Goal: Transaction & Acquisition: Purchase product/service

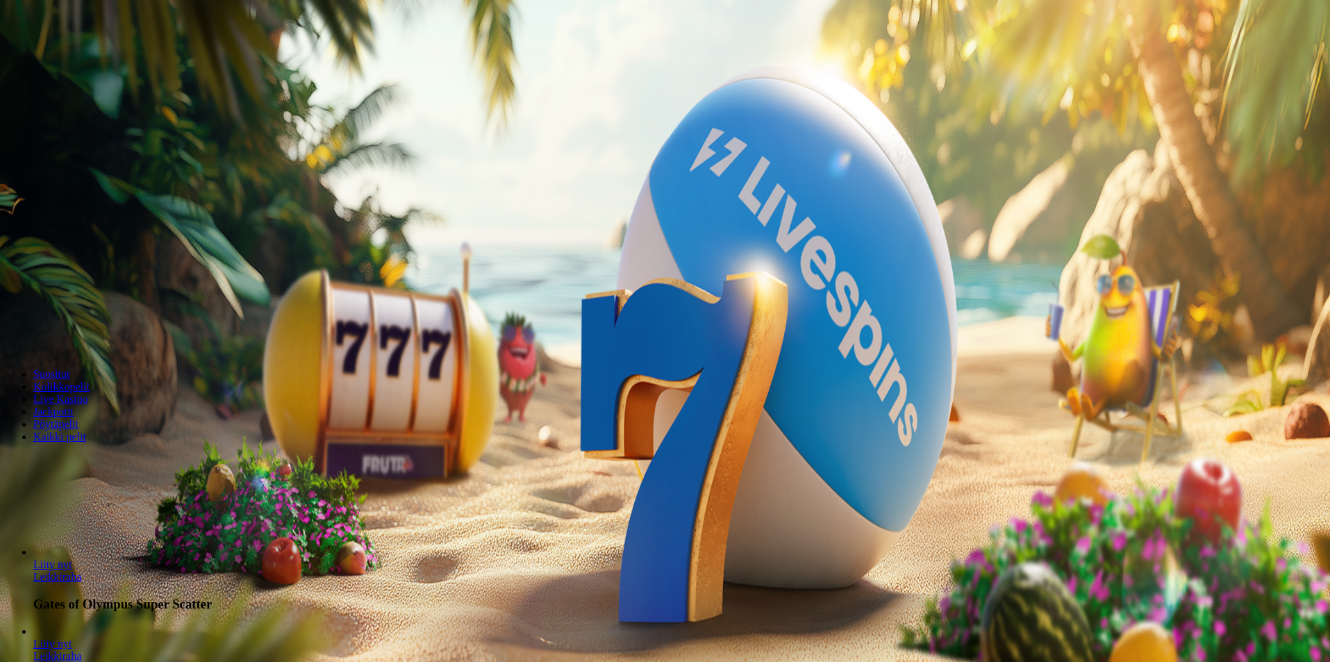
drag, startPoint x: 0, startPoint y: 0, endPoint x: 592, endPoint y: 193, distance: 623.1
click at [11, 327] on span "minus icon" at bounding box center [11, 327] width 0 height 0
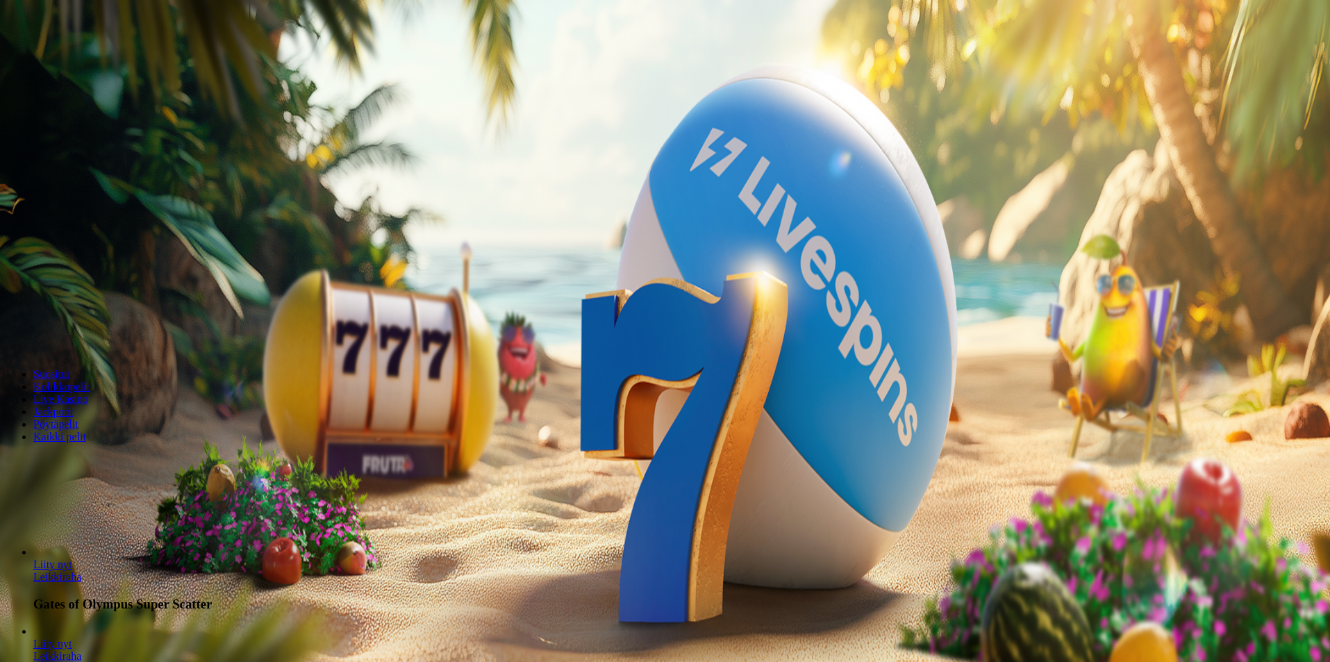
click at [11, 327] on span "minus icon" at bounding box center [11, 327] width 0 height 0
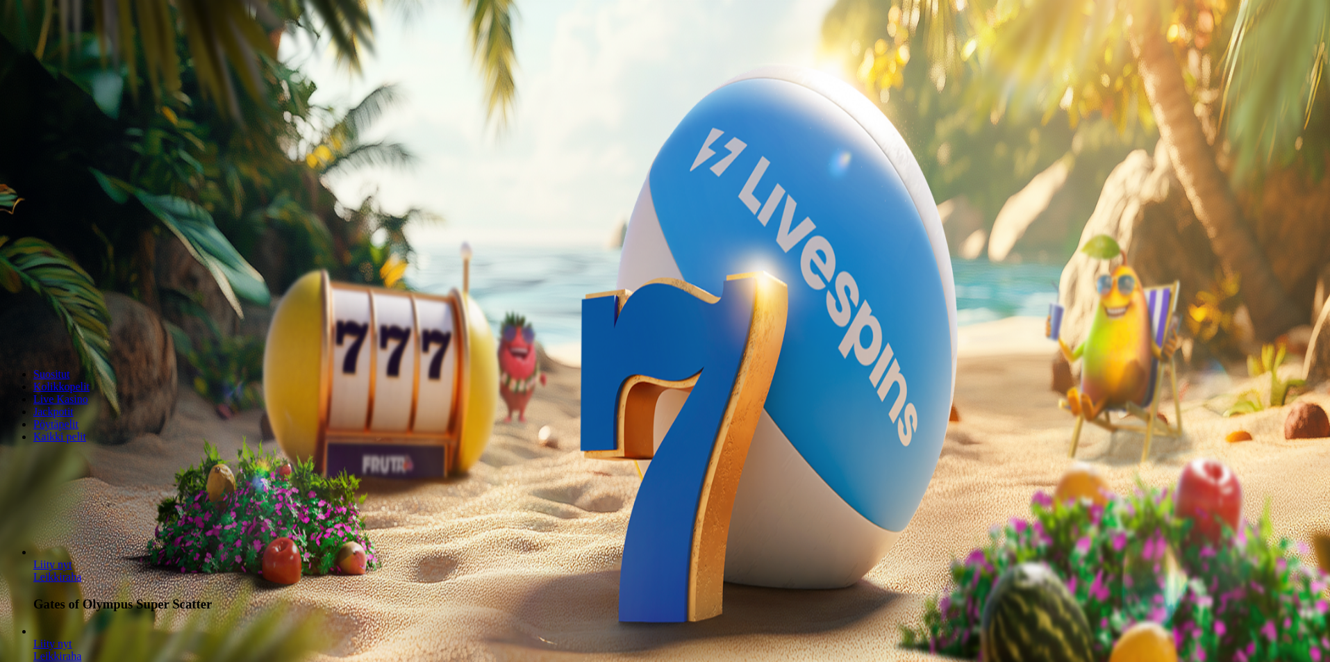
click at [11, 327] on span "minus icon" at bounding box center [11, 327] width 0 height 0
type input "**"
click at [78, 330] on button "Talleta ja pelaa" at bounding box center [42, 337] width 73 height 15
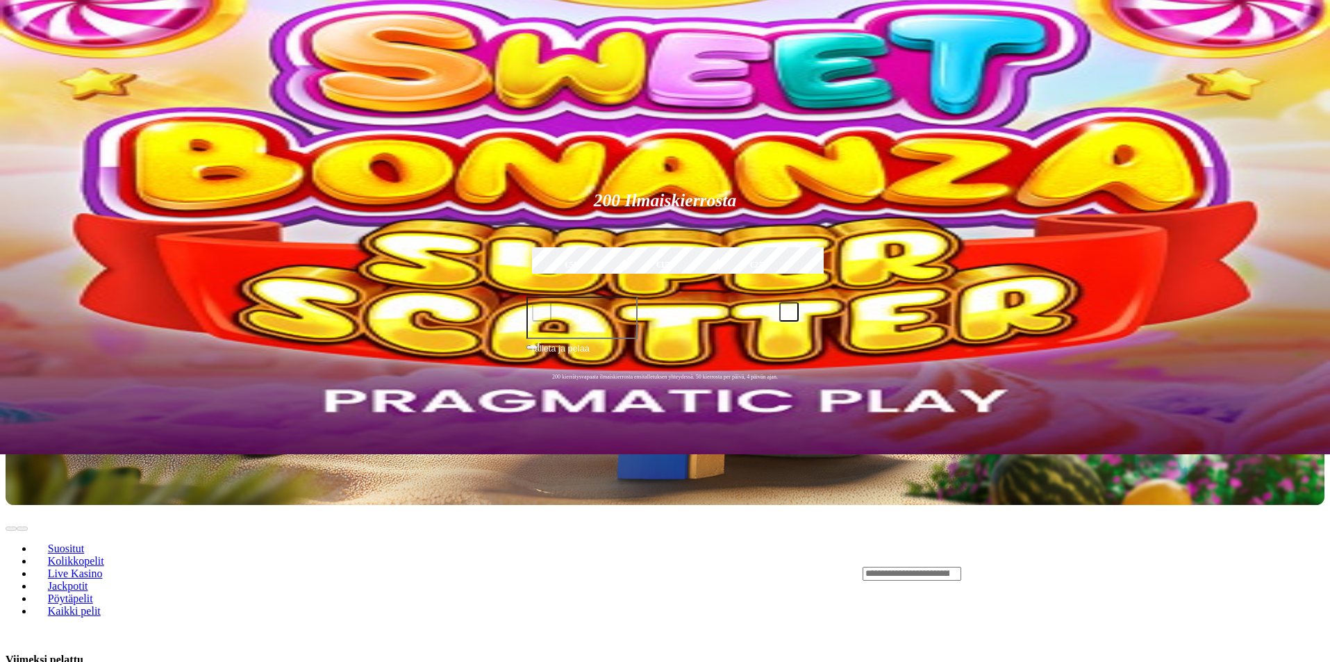
scroll to position [185, 0]
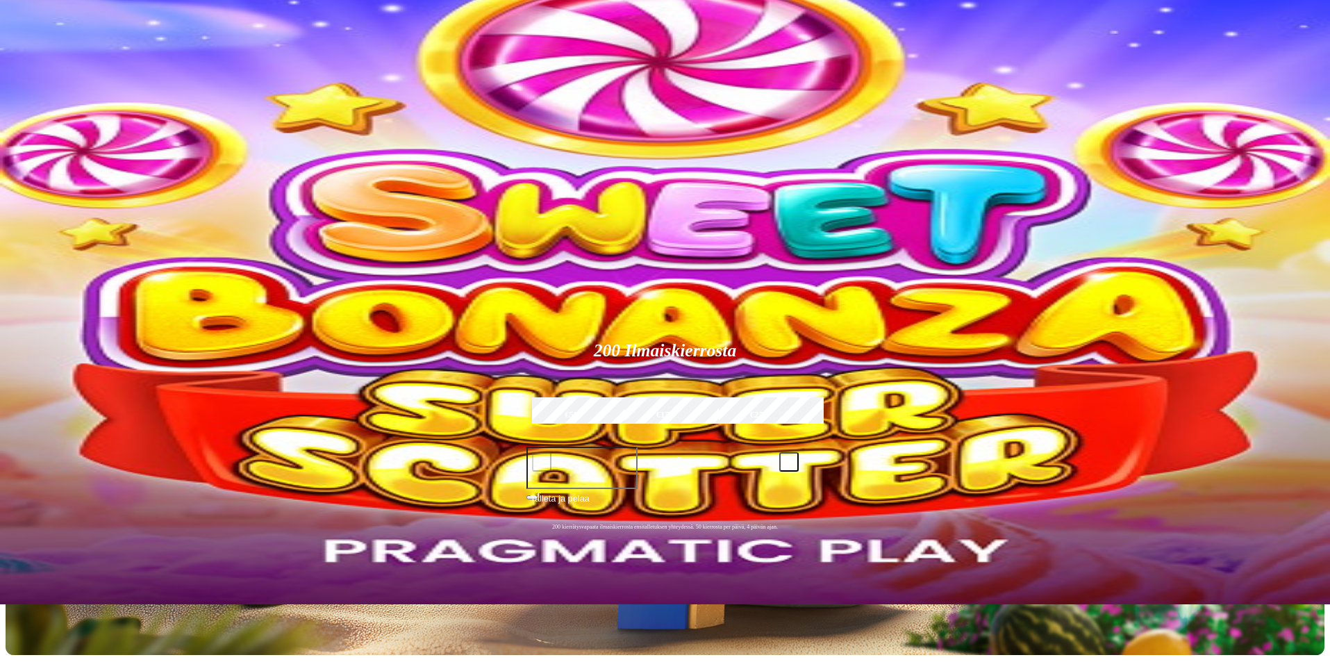
scroll to position [0, 0]
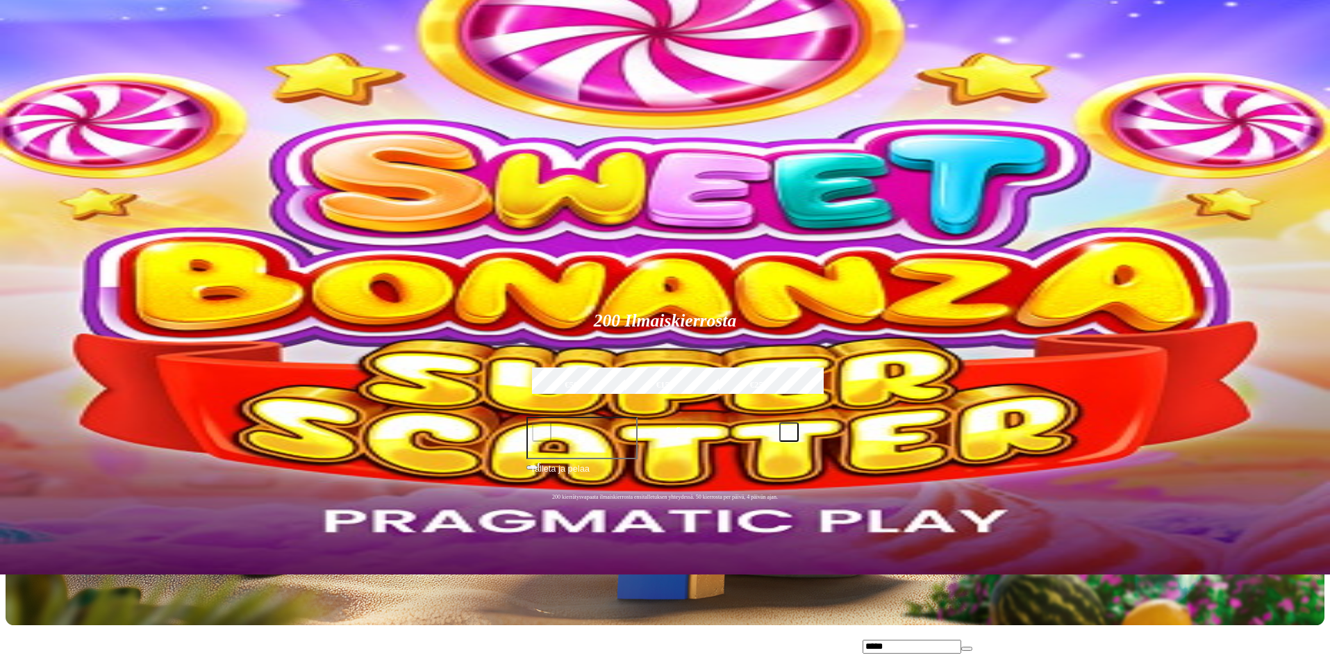
scroll to position [92, 0]
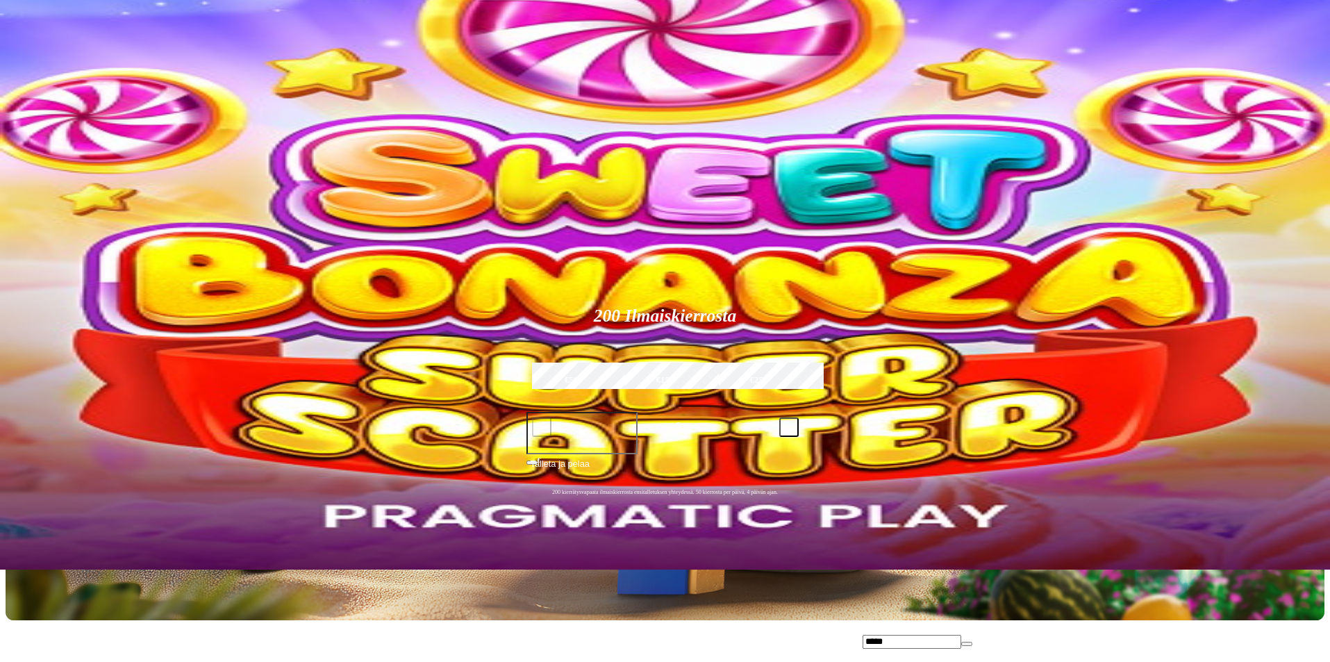
type input "*****"
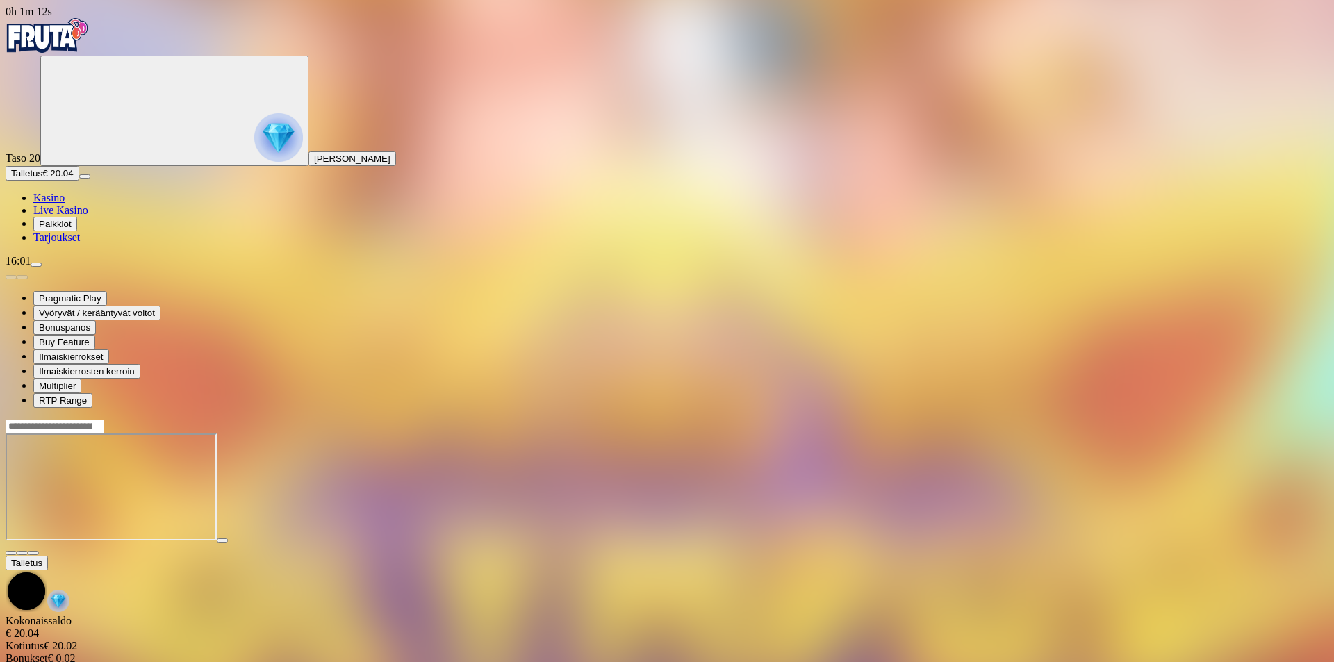
click at [33, 553] on span "fullscreen icon" at bounding box center [33, 553] width 0 height 0
click at [85, 174] on circle "Primary" at bounding box center [150, 110] width 142 height 142
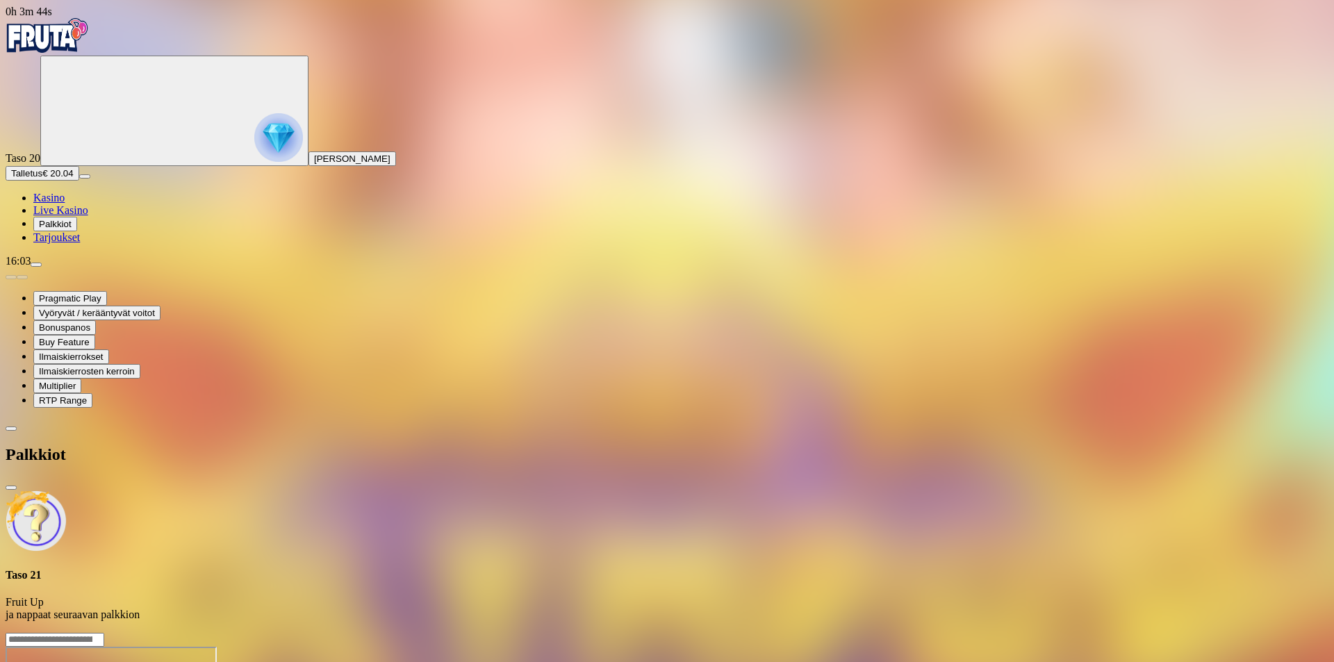
click at [314, 164] on span "[PERSON_NAME]" at bounding box center [352, 158] width 76 height 10
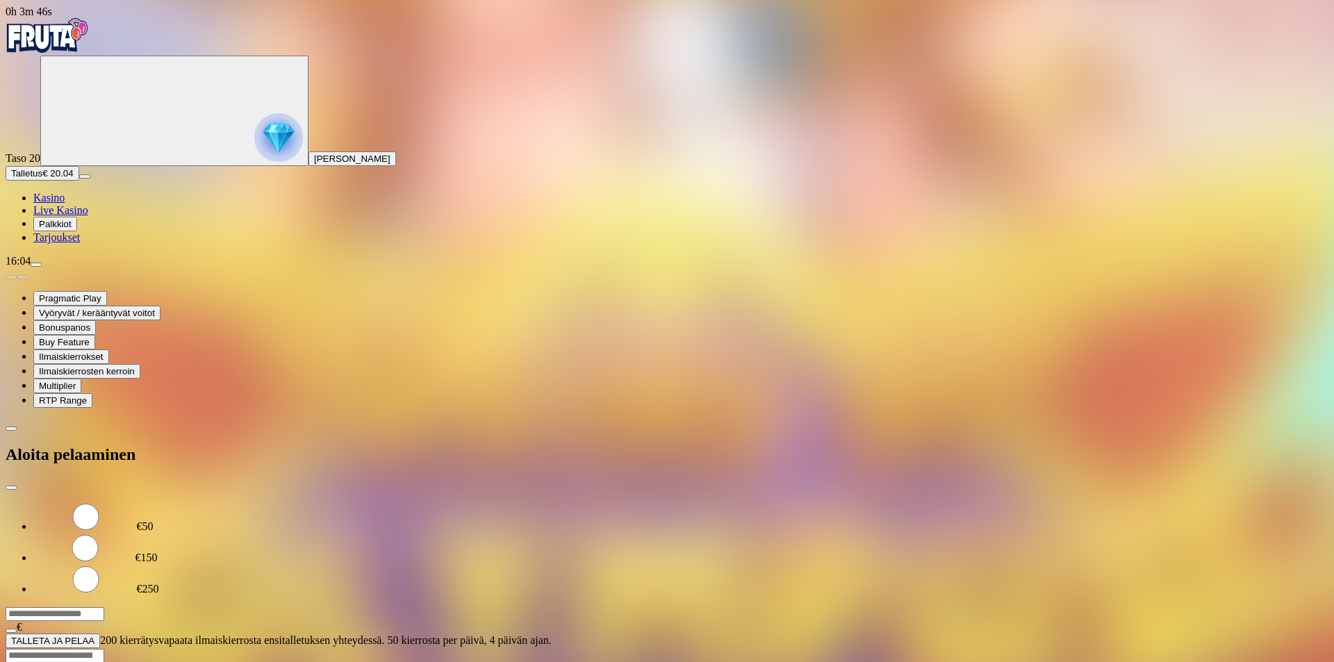
click at [472, 419] on div "Aloita pelaaminen" at bounding box center [667, 455] width 1322 height 72
click at [485, 648] on div at bounding box center [667, 648] width 1322 height 0
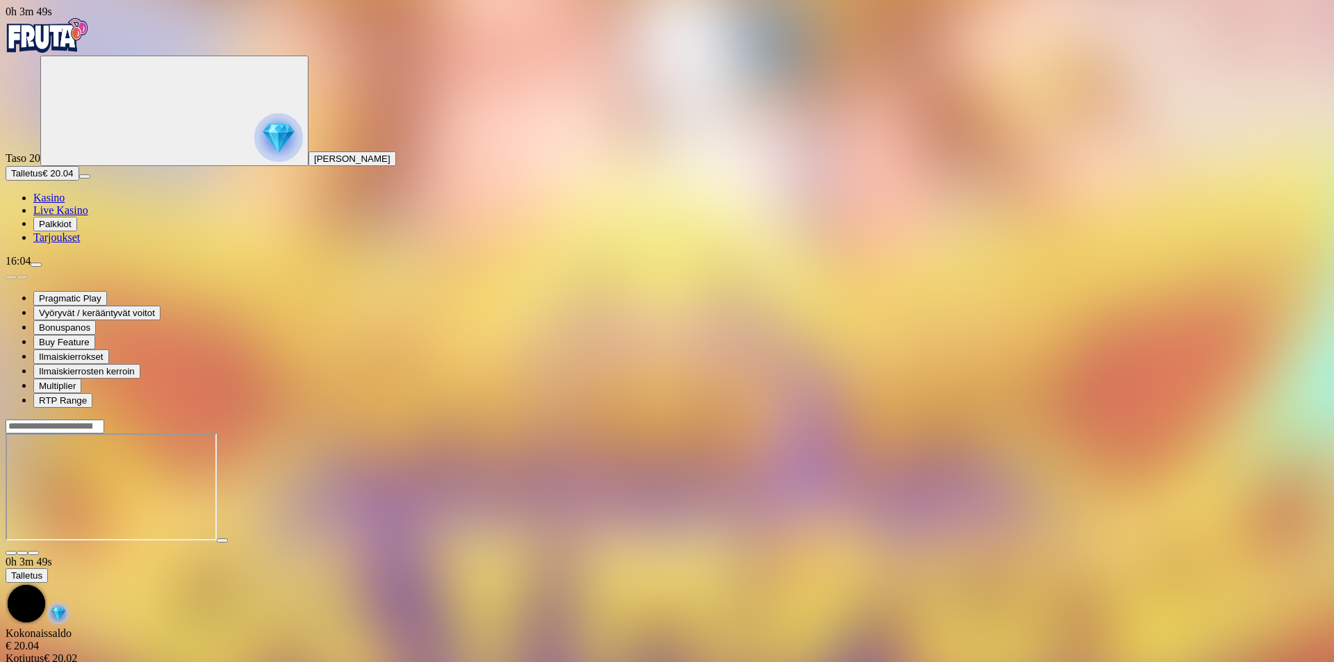
click at [314, 164] on span "[PERSON_NAME]" at bounding box center [352, 158] width 76 height 10
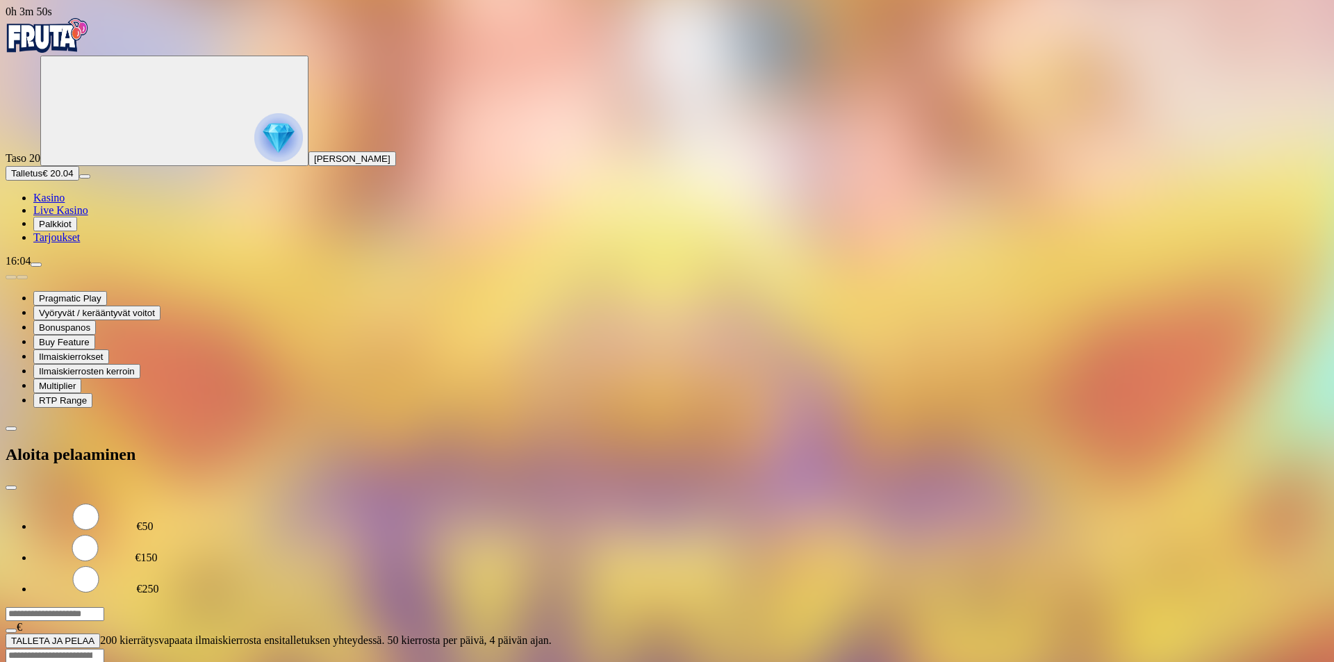
drag, startPoint x: 459, startPoint y: 15, endPoint x: 449, endPoint y: 26, distance: 14.8
click at [11, 488] on span "close icon" at bounding box center [11, 488] width 0 height 0
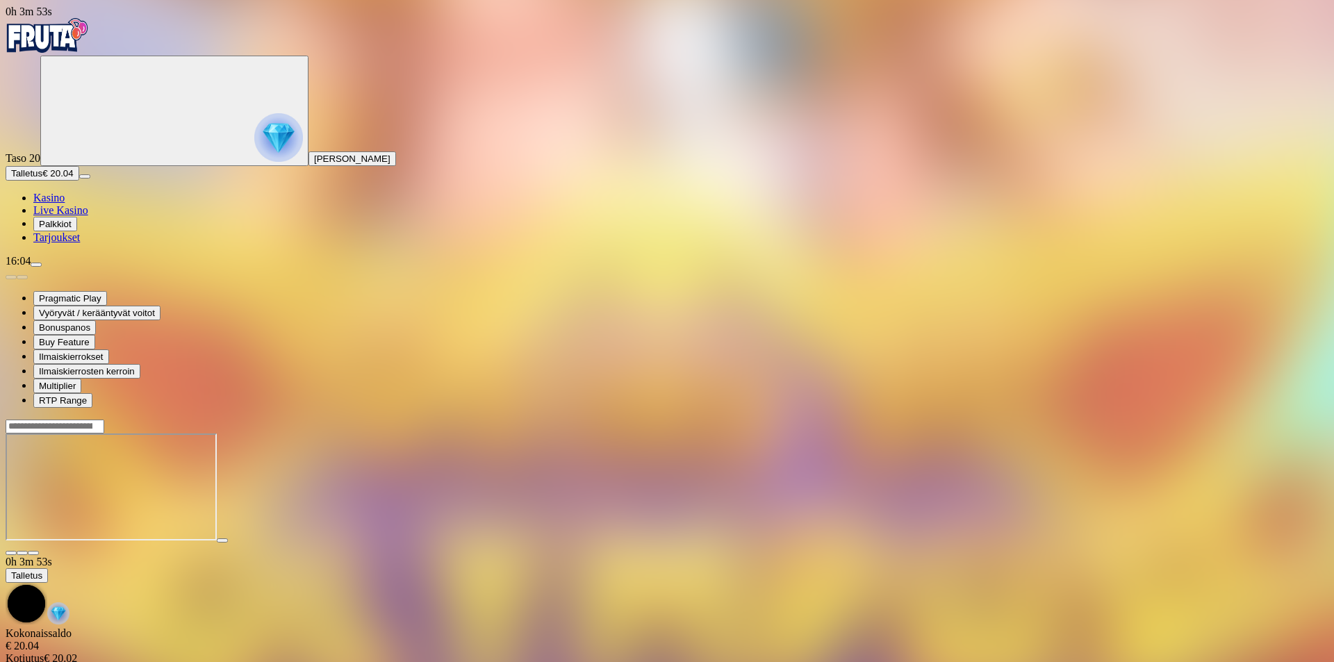
click at [36, 265] on span "menu icon" at bounding box center [36, 265] width 0 height 0
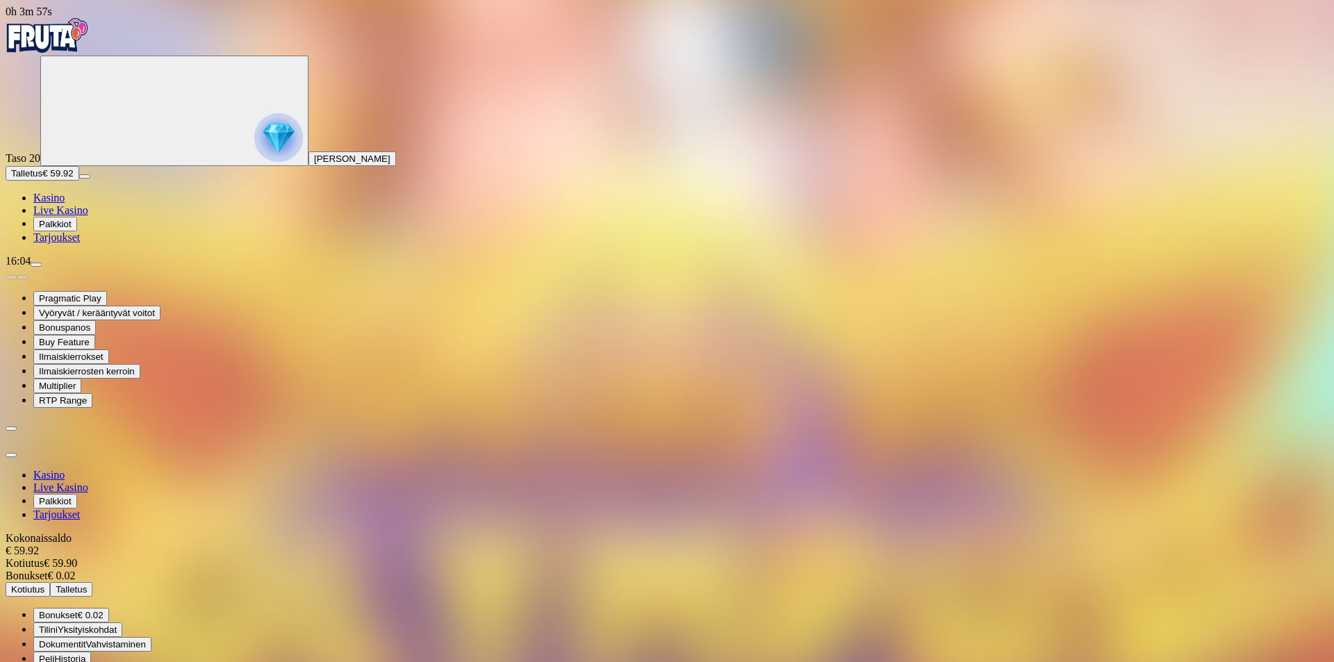
click at [44, 584] on span "Kotiutus" at bounding box center [27, 589] width 33 height 10
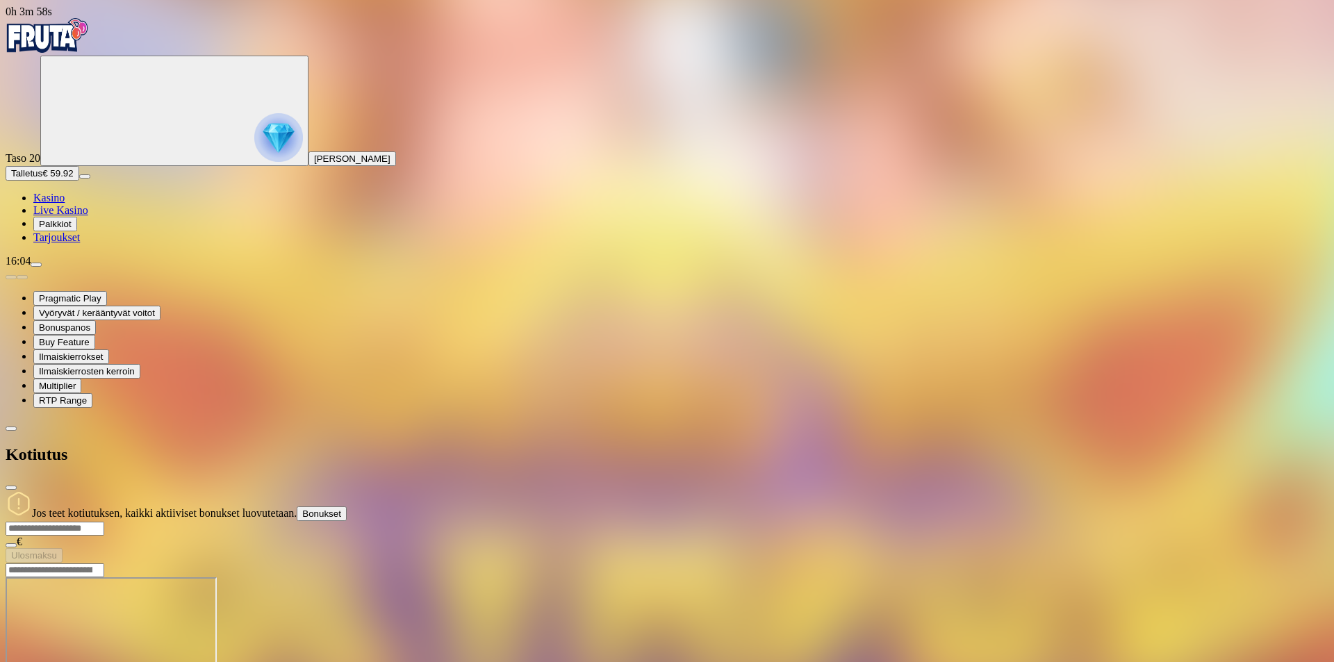
click at [287, 490] on div "Jos teet kotiutuksen, kaikki aktiiviset bonukset luovutetaan. Bonukset" at bounding box center [667, 505] width 1322 height 31
click at [104, 522] on input "number" at bounding box center [55, 529] width 99 height 14
type input "*"
type input "**"
click at [57, 550] on span "Ulosmaksu" at bounding box center [34, 555] width 46 height 10
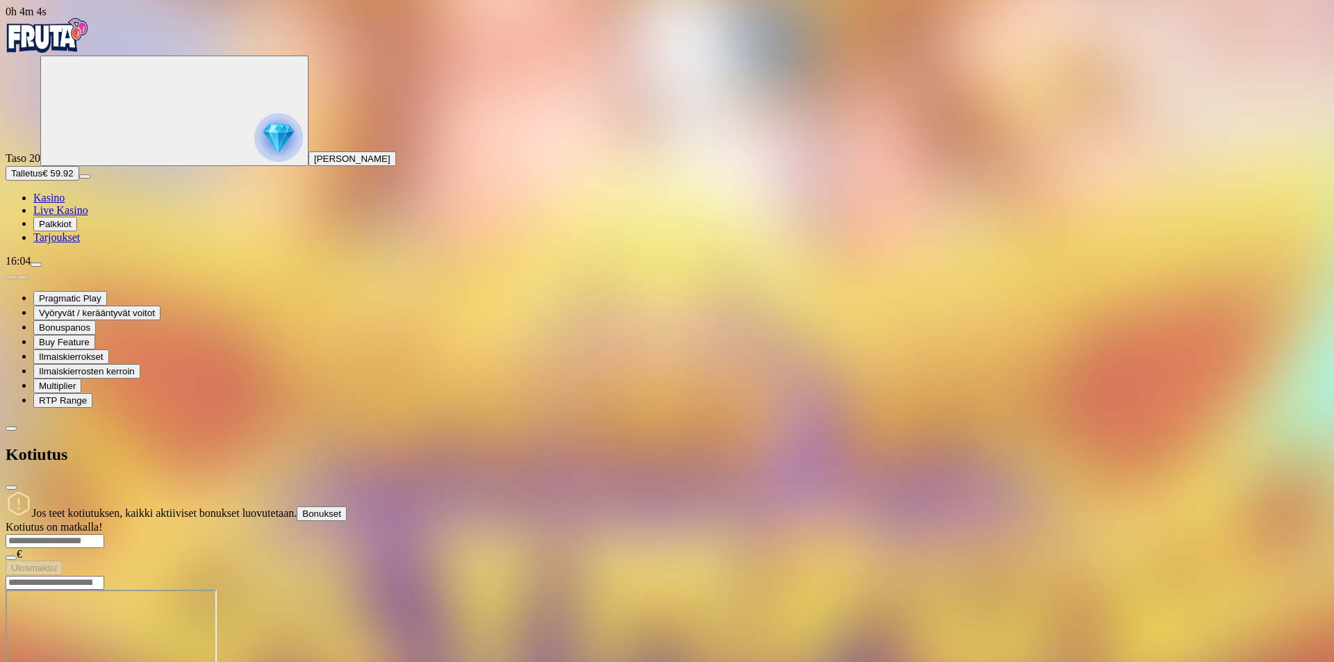
click at [453, 419] on div "Kotiutus" at bounding box center [667, 455] width 1322 height 72
click at [17, 485] on button "close" at bounding box center [11, 487] width 11 height 4
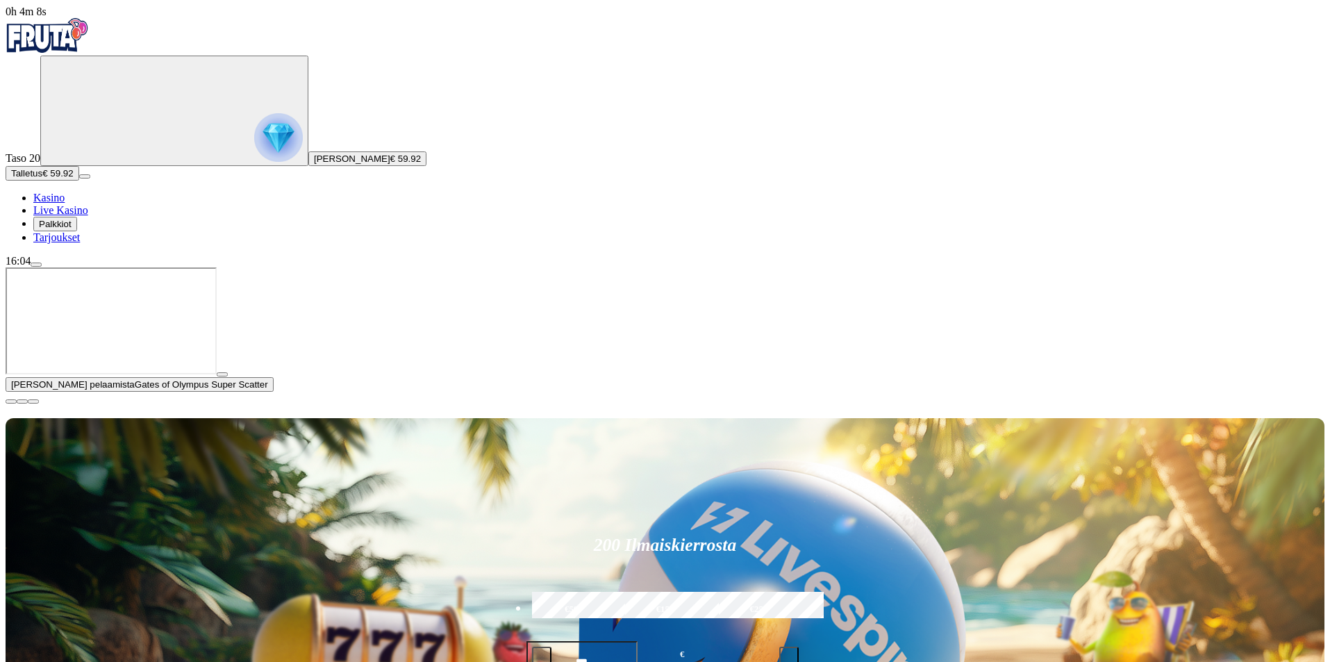
click at [11, 401] on span "close icon" at bounding box center [11, 401] width 0 height 0
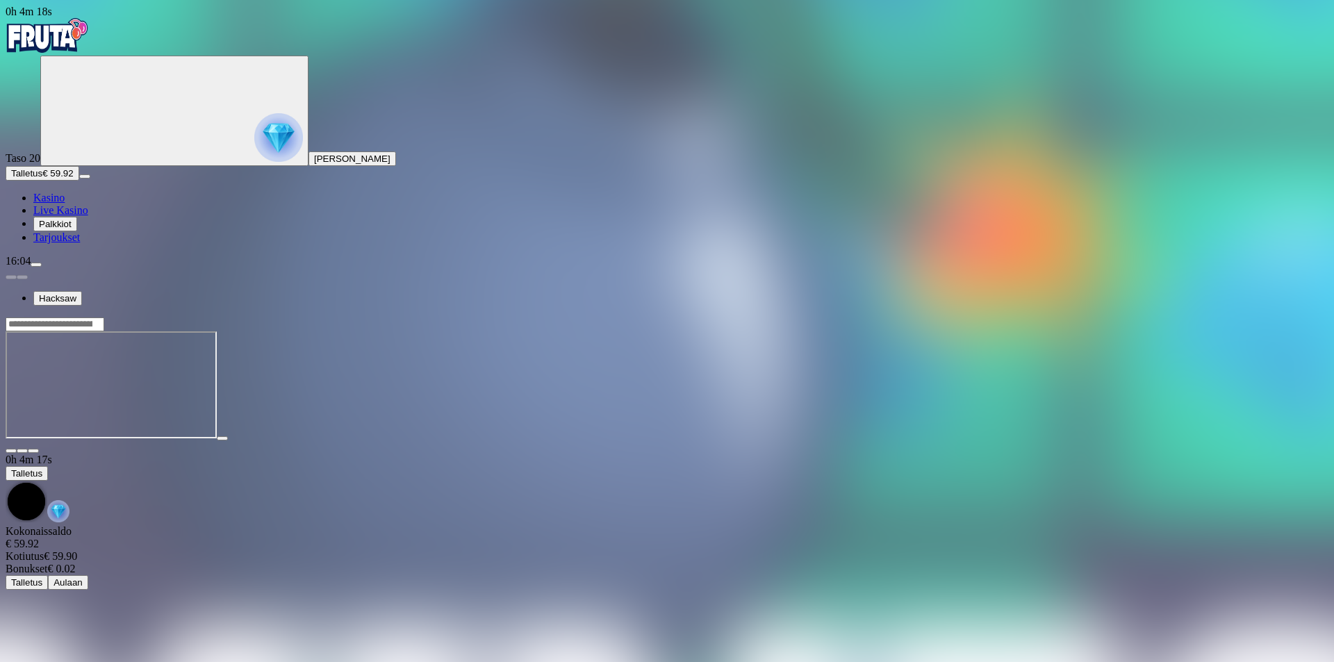
click at [33, 451] on span "fullscreen icon" at bounding box center [33, 451] width 0 height 0
click at [65, 204] on span "Kasino" at bounding box center [48, 198] width 31 height 12
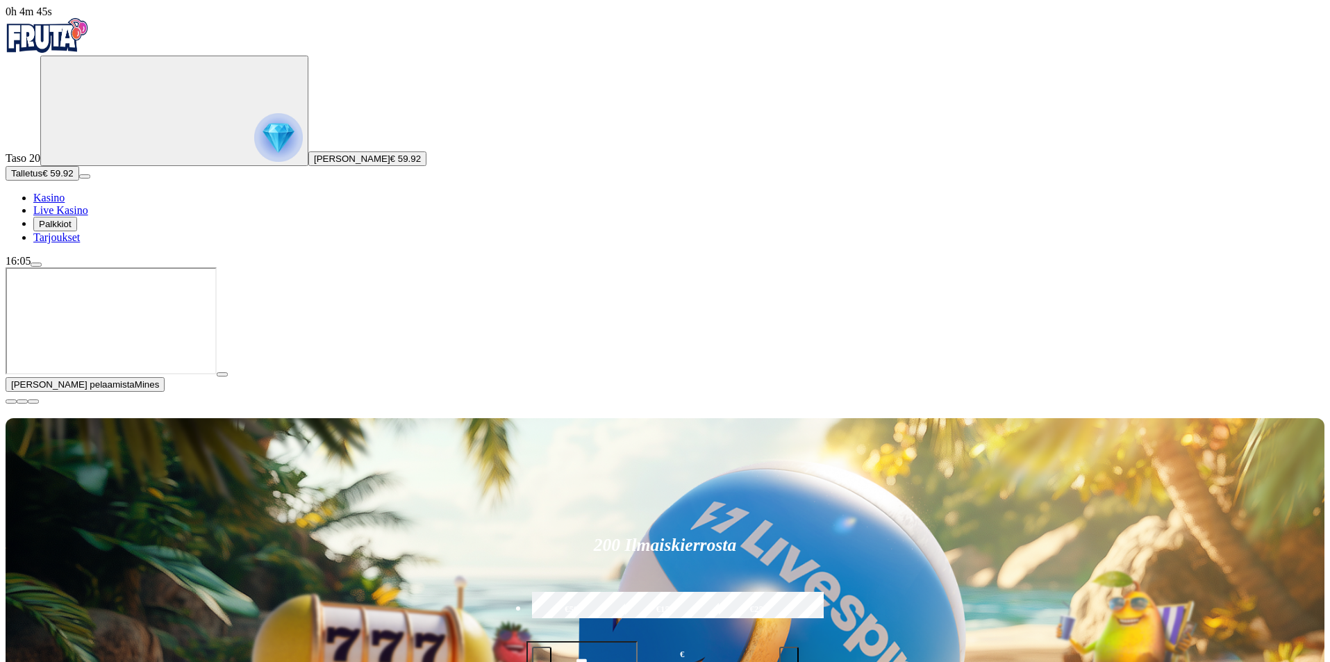
click at [11, 401] on span "close icon" at bounding box center [11, 401] width 0 height 0
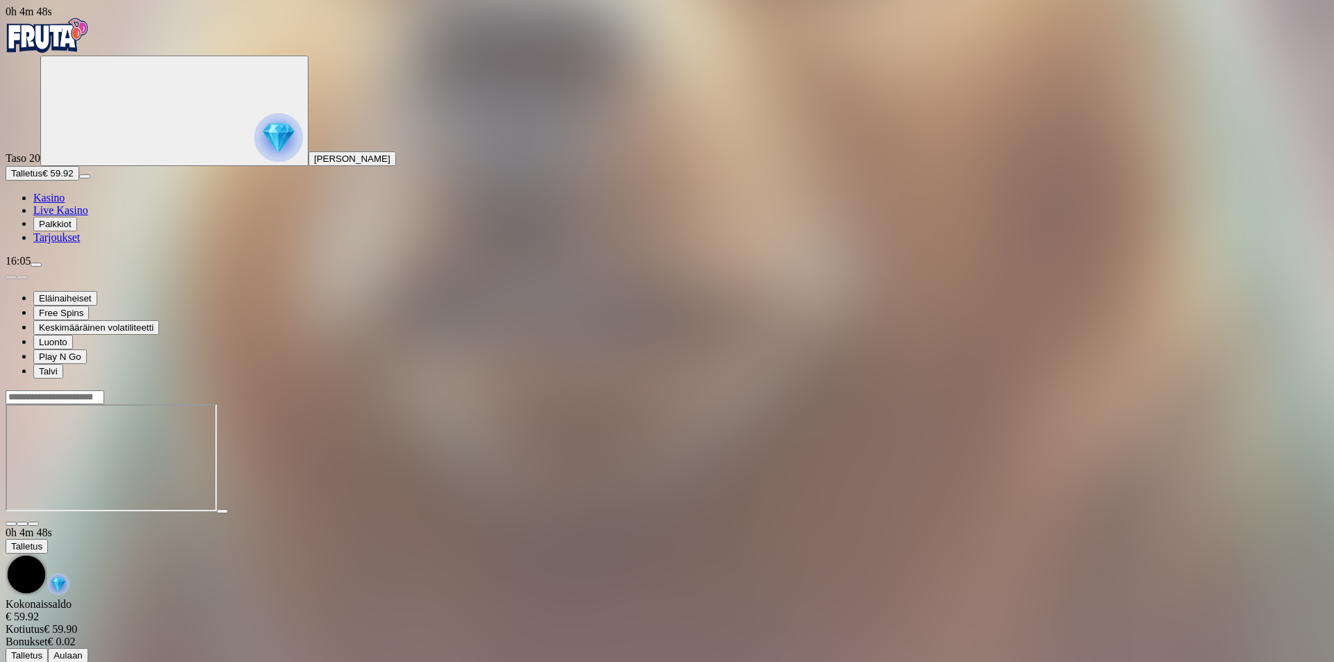
click at [33, 524] on span "fullscreen icon" at bounding box center [33, 524] width 0 height 0
click at [65, 204] on span "Kasino" at bounding box center [48, 198] width 31 height 12
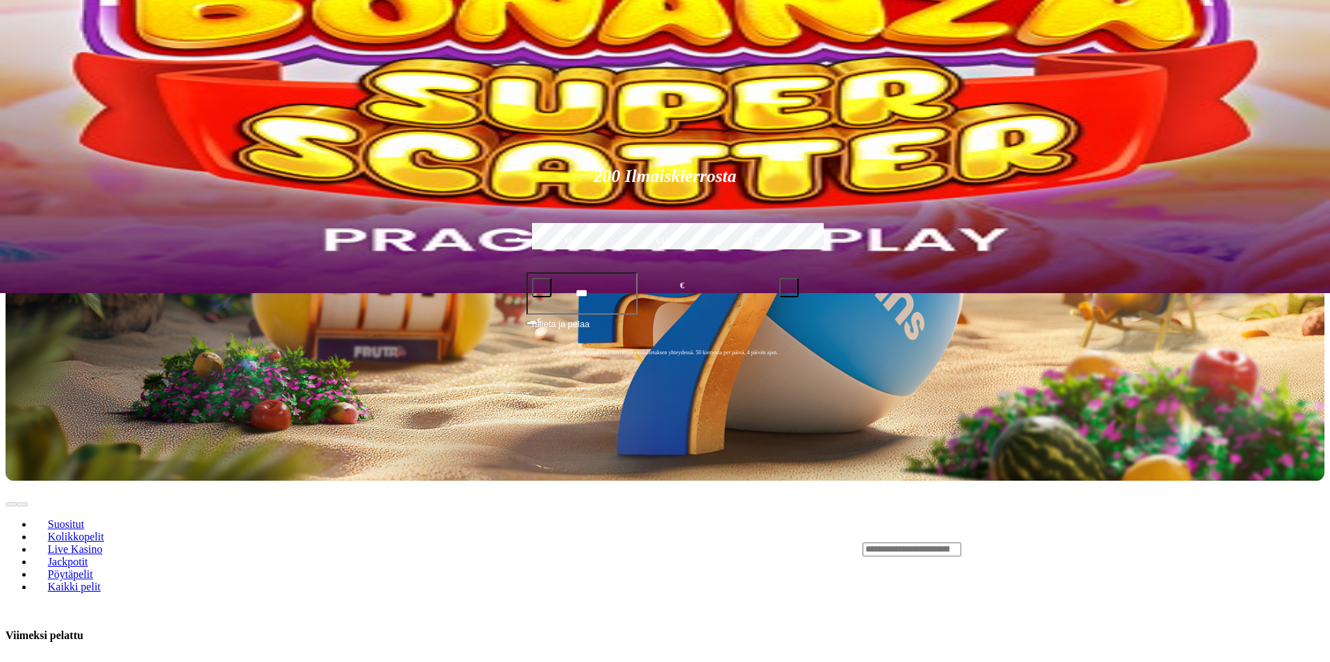
scroll to position [463, 0]
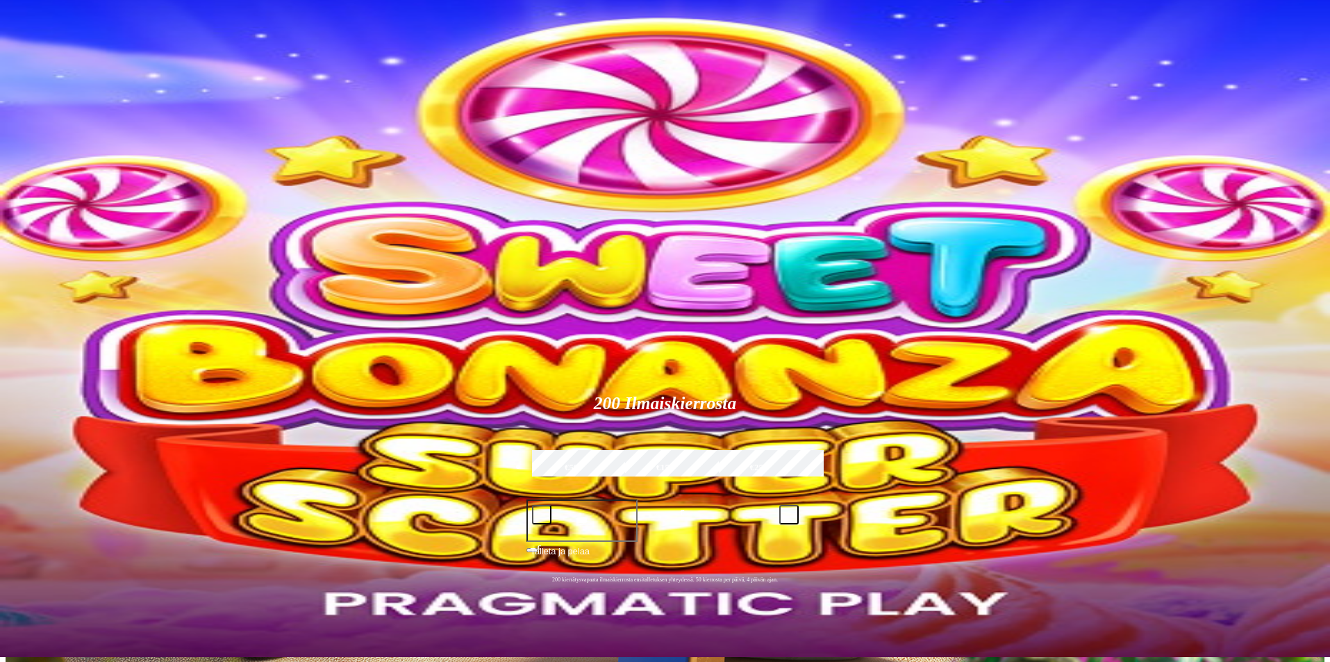
scroll to position [0, 0]
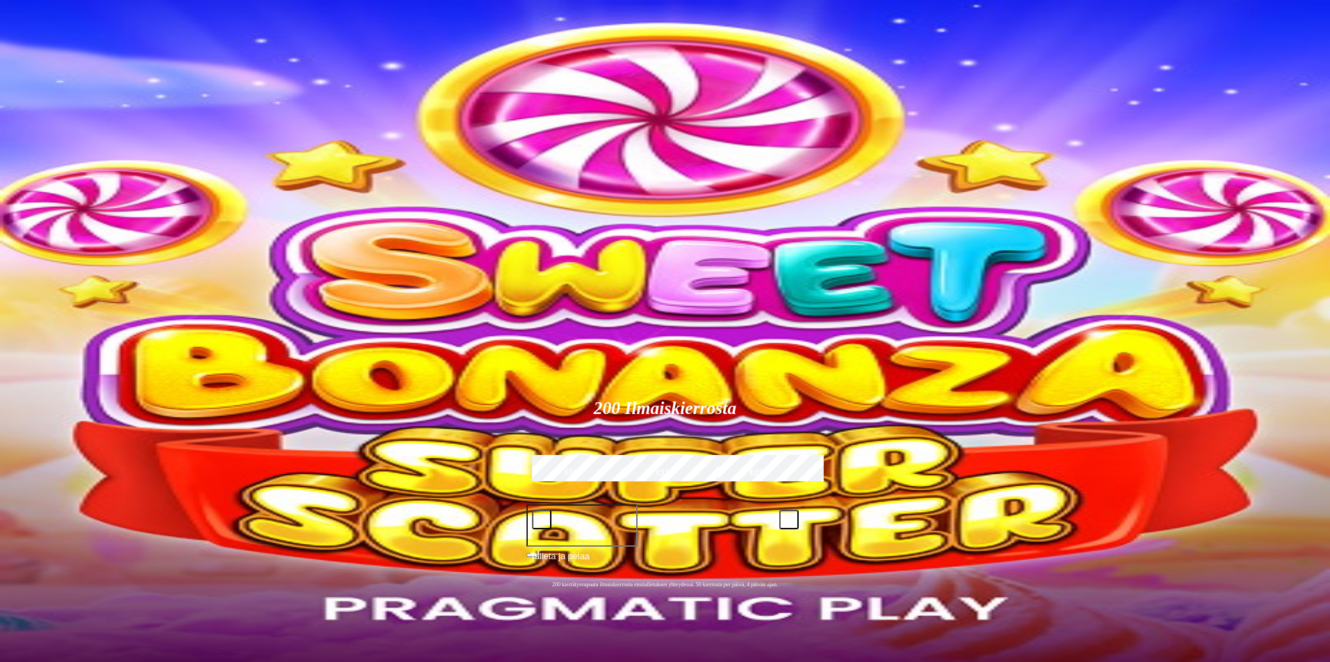
type input "*****"
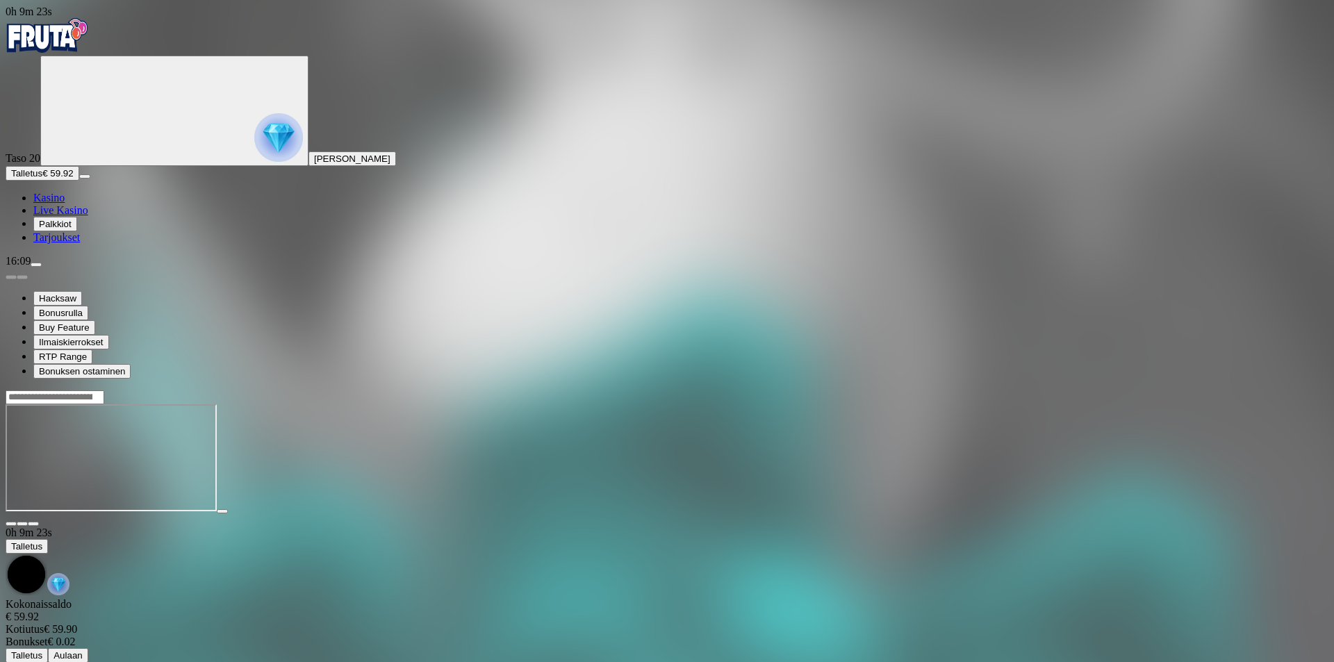
click at [33, 524] on span "fullscreen icon" at bounding box center [33, 524] width 0 height 0
click at [65, 204] on span "Kasino" at bounding box center [48, 198] width 31 height 12
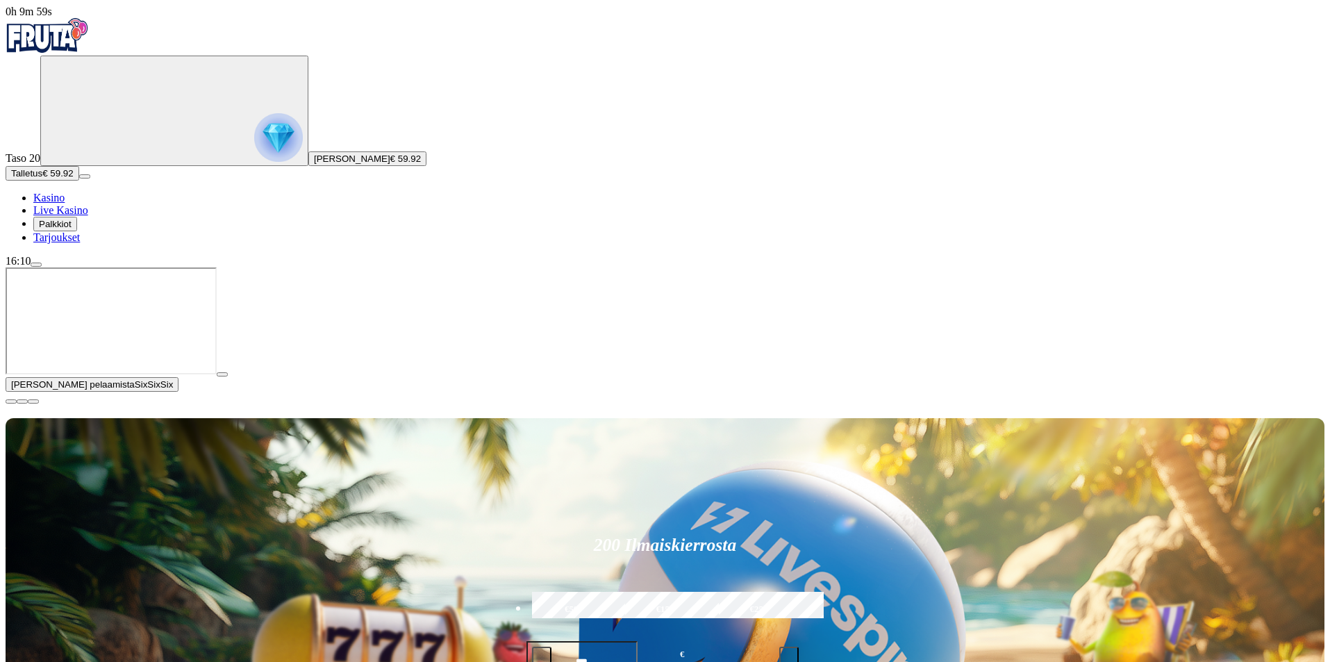
click at [11, 401] on span "close icon" at bounding box center [11, 401] width 0 height 0
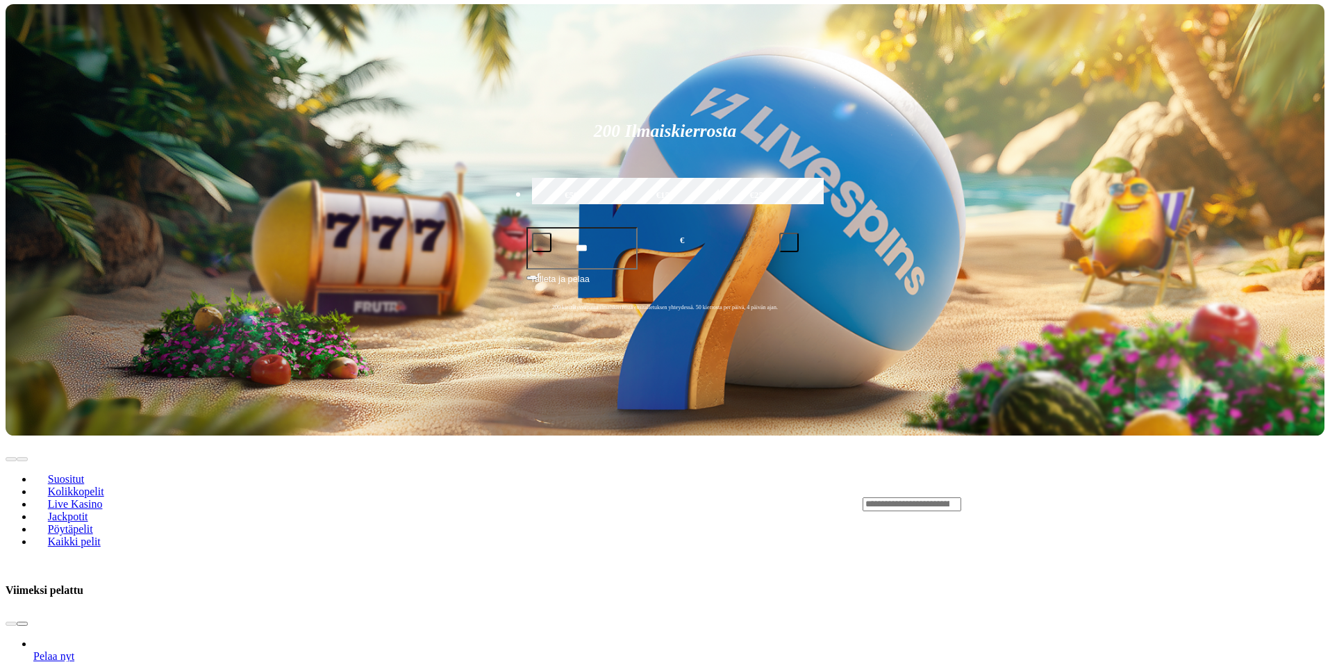
scroll to position [278, 0]
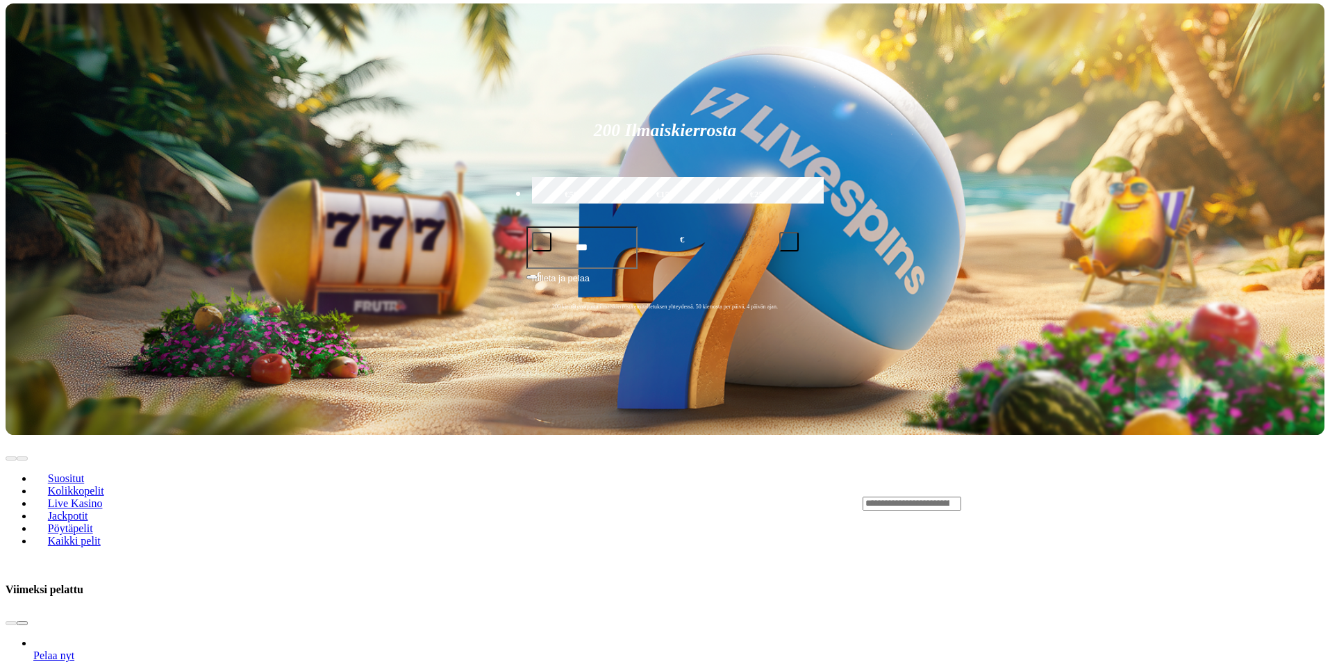
click at [1054, 496] on div "Lobby" at bounding box center [1094, 503] width 462 height 15
click at [961, 497] on input "Search" at bounding box center [912, 504] width 99 height 14
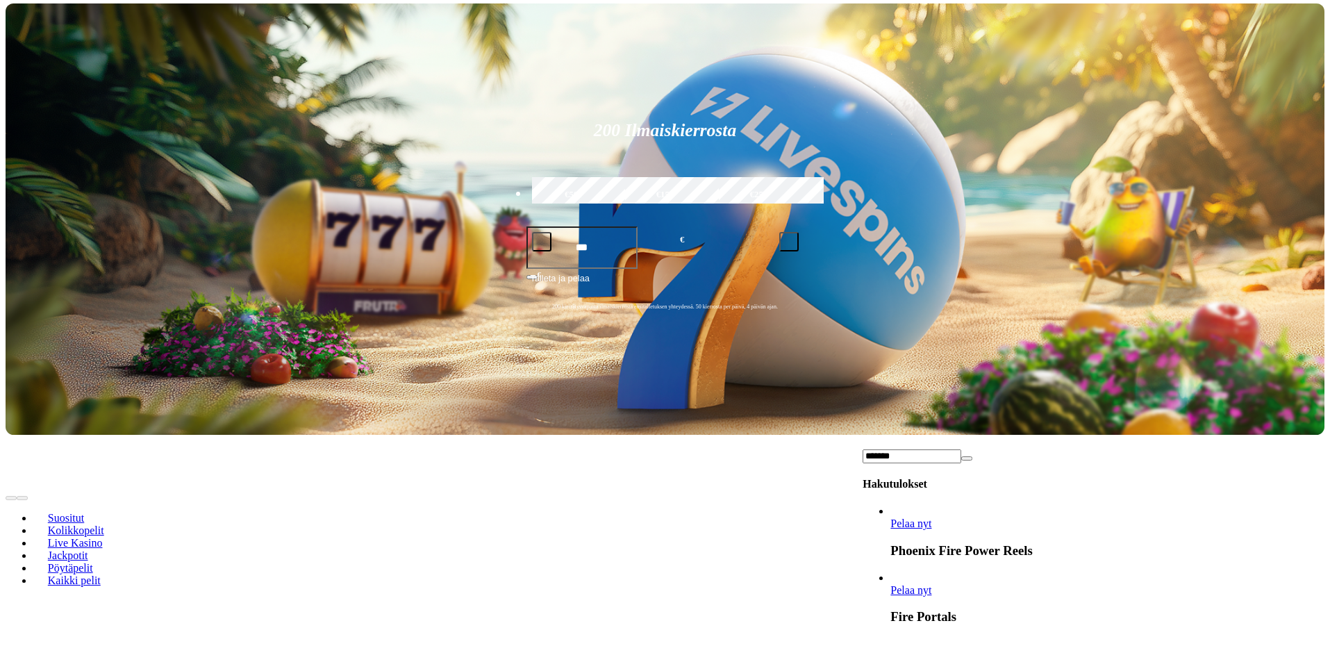
type input "*******"
click at [931, 584] on span "Pelaa nyt" at bounding box center [910, 590] width 41 height 12
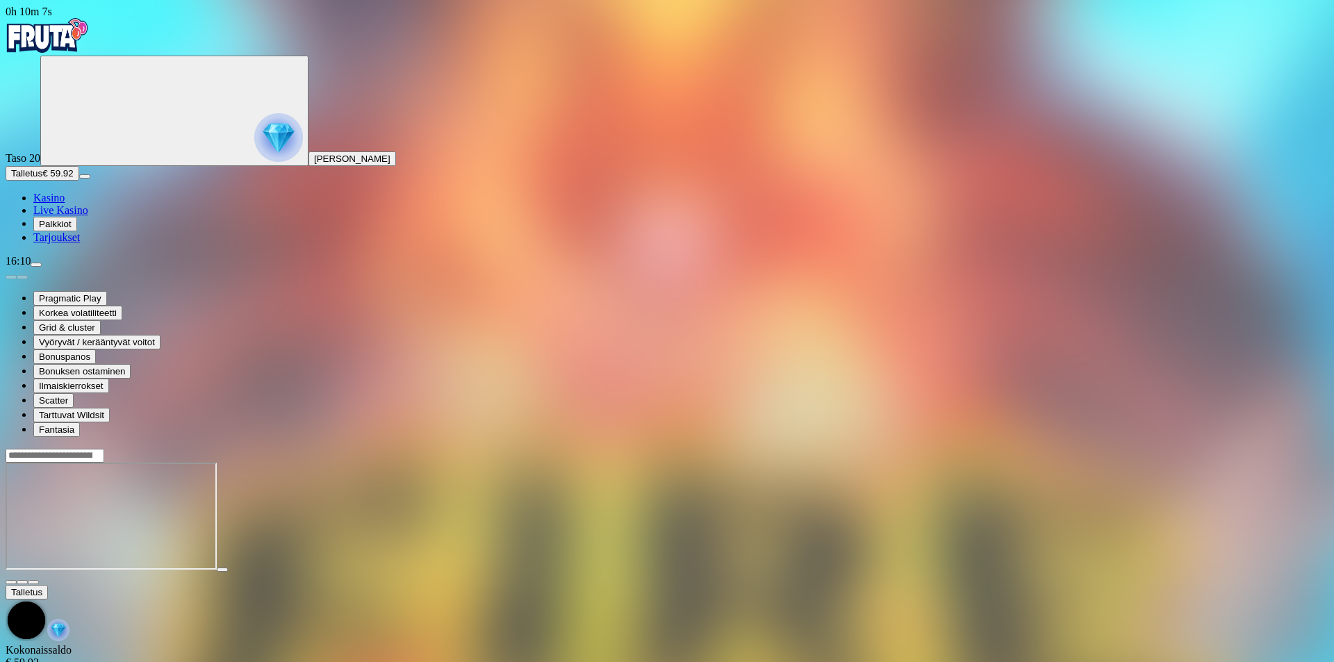
click at [33, 582] on span "fullscreen icon" at bounding box center [33, 582] width 0 height 0
click at [65, 204] on span "Kasino" at bounding box center [48, 198] width 31 height 12
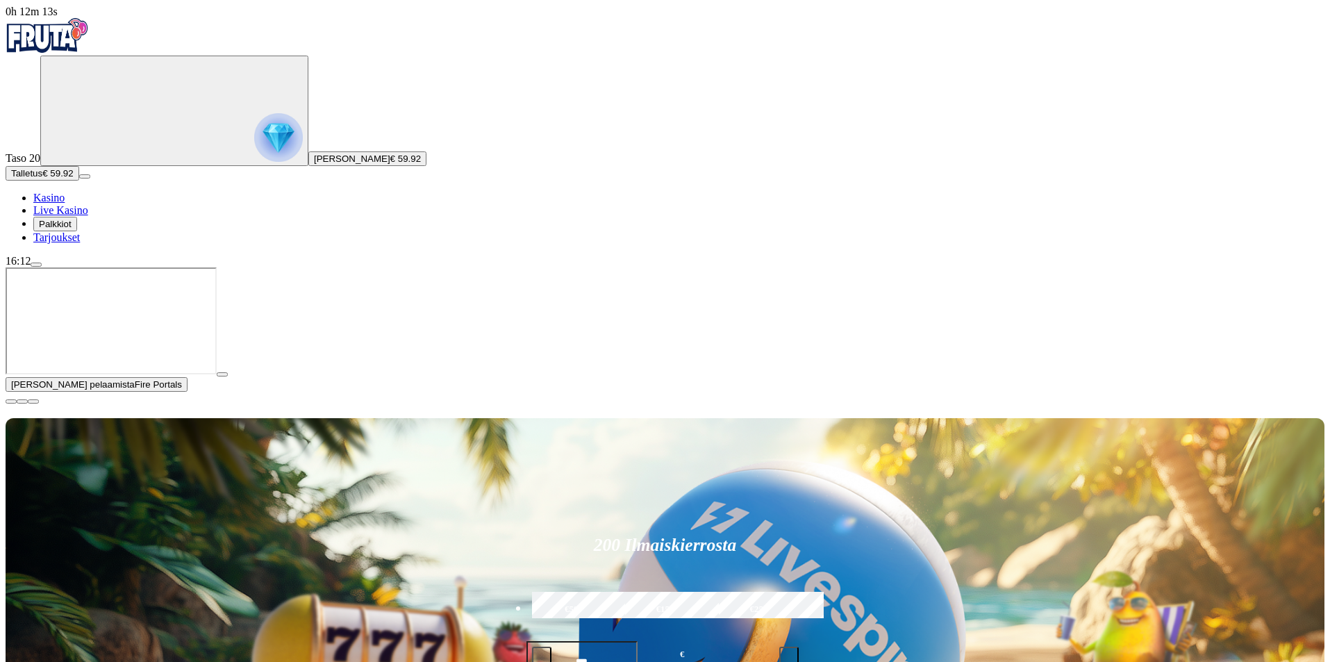
click at [11, 401] on span "close icon" at bounding box center [11, 401] width 0 height 0
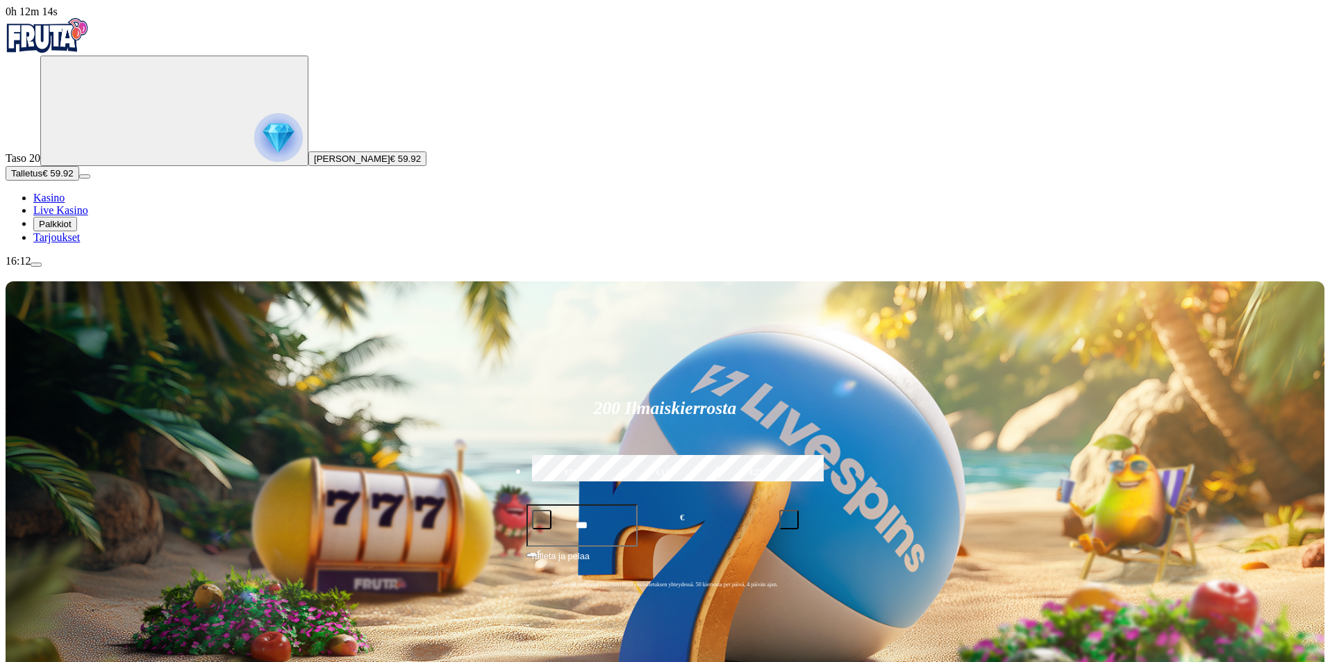
type input "*****"
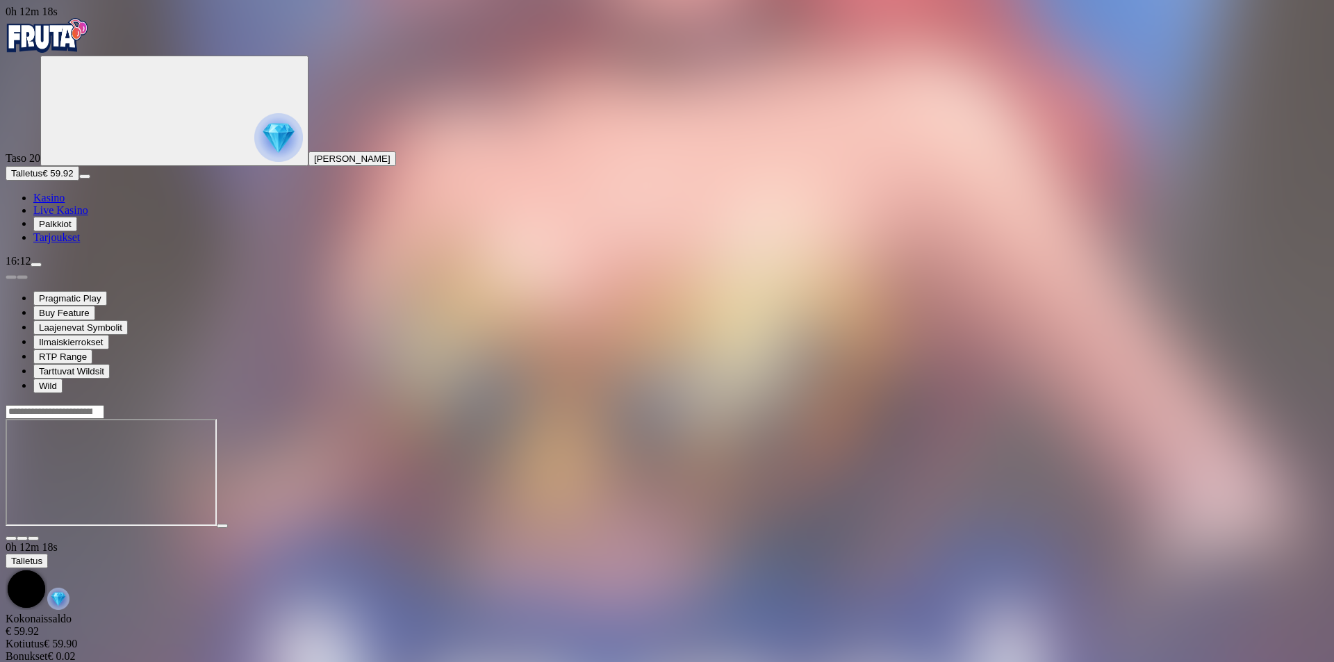
click at [33, 538] on span "fullscreen icon" at bounding box center [33, 538] width 0 height 0
click at [72, 229] on span "Palkkiot" at bounding box center [55, 224] width 33 height 10
